Goal: Navigation & Orientation: Find specific page/section

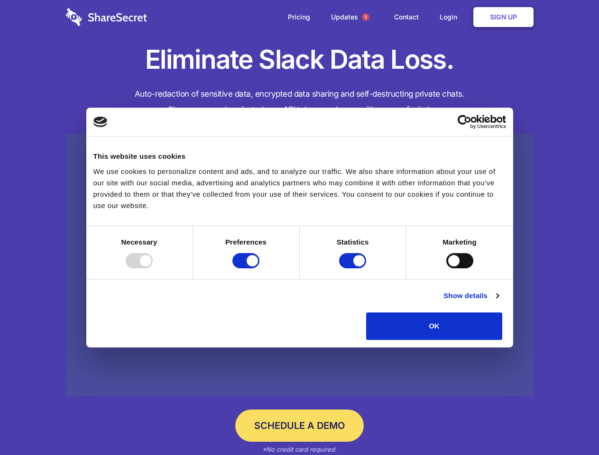
click at [153, 268] on div at bounding box center [139, 260] width 27 height 15
click at [259, 268] on input "Preferences" at bounding box center [245, 260] width 27 height 15
checkbox input "false"
click at [354, 268] on input "Statistics" at bounding box center [352, 260] width 27 height 15
checkbox input "false"
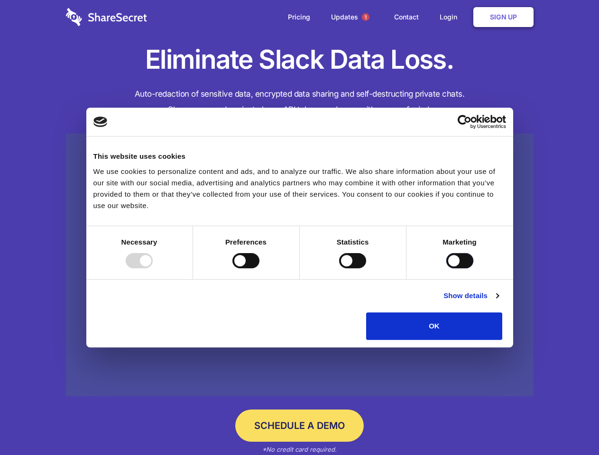
click at [446, 268] on input "Marketing" at bounding box center [459, 260] width 27 height 15
checkbox input "true"
click at [498, 301] on link "Show details" at bounding box center [470, 295] width 55 height 11
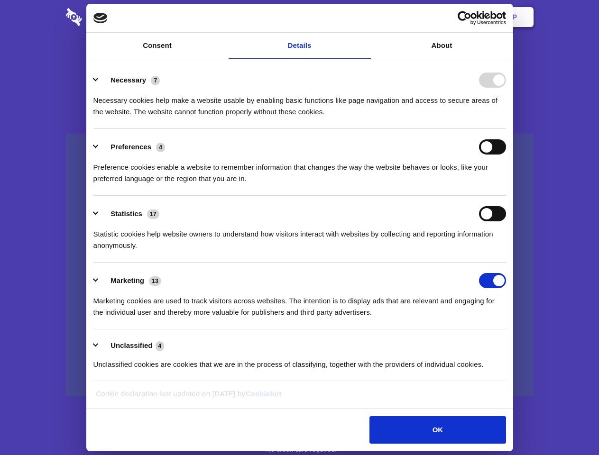
click at [506, 129] on li "Necessary 7 Necessary cookies help make a website usable by enabling basic func…" at bounding box center [299, 95] width 412 height 67
click at [365, 17] on span "1" at bounding box center [366, 17] width 8 height 8
